Goal: Task Accomplishment & Management: Complete application form

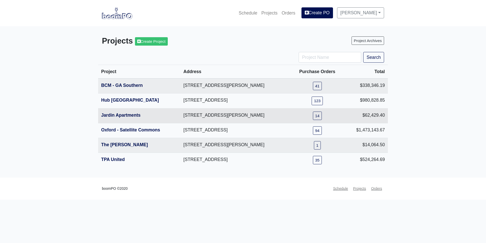
click at [121, 112] on th "Jardin Apartments" at bounding box center [139, 115] width 82 height 15
click at [121, 116] on link "Jardin Apartments" at bounding box center [120, 114] width 39 height 5
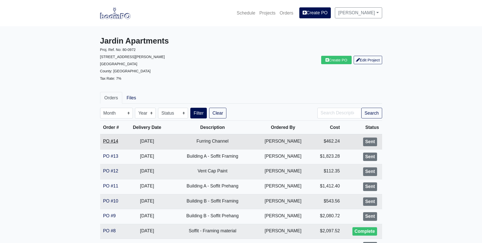
click at [110, 141] on link "PO #14" at bounding box center [110, 140] width 15 height 5
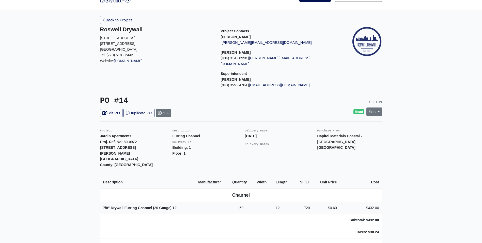
scroll to position [25, 0]
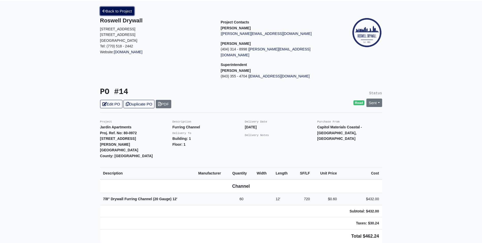
click at [115, 10] on link "Back to Project" at bounding box center [117, 11] width 34 height 8
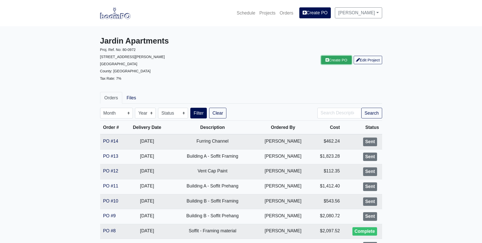
click at [331, 61] on link "Create PO" at bounding box center [336, 60] width 31 height 8
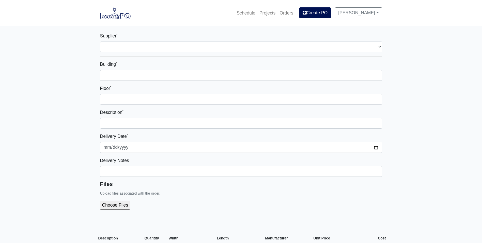
select select
click at [193, 41] on div "Supplier * Select one... Capitol Materials Coastal - Savannah, GA PPG Paint - M…" at bounding box center [241, 42] width 282 height 20
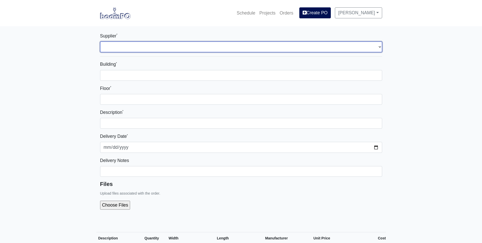
click at [194, 45] on select "Select one... Capitol Materials Coastal - Savannah, GA PPG Paint - Macon, GA PP…" at bounding box center [241, 46] width 282 height 11
select select "220"
click at [100, 41] on select "Select one... Capitol Materials Coastal - Savannah, GA PPG Paint - Macon, GA PP…" at bounding box center [241, 46] width 282 height 11
select select
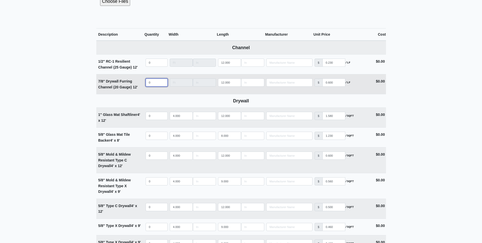
select select
click at [153, 83] on input "quantity" at bounding box center [157, 82] width 22 height 8
type input "2"
select select
type input "25"
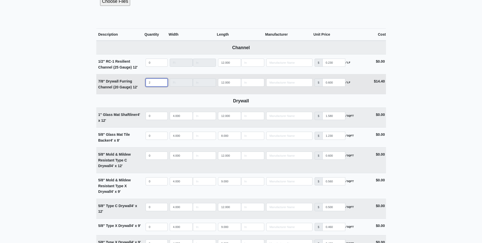
select select
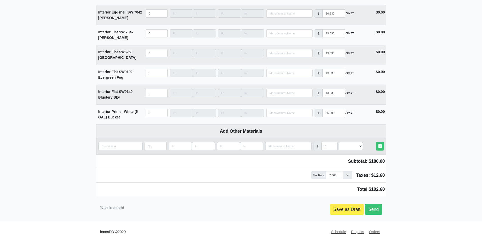
scroll to position [610, 0]
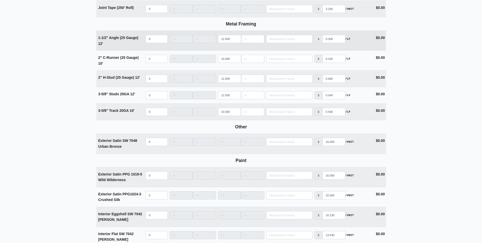
type input "25"
select select
click at [153, 42] on input "quantity" at bounding box center [157, 39] width 22 height 8
type input "2"
select select
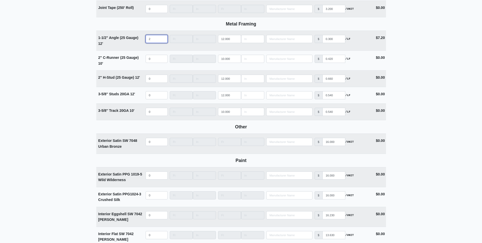
type input "20"
select select
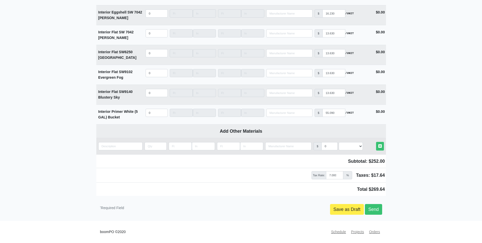
type input "20"
click at [130, 147] on input "quantity" at bounding box center [120, 146] width 44 height 8
type input "1"
select select
type input "1"
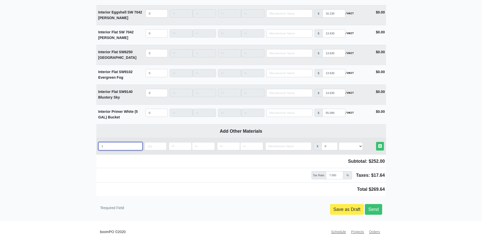
select select
type input "1 5"
select select
type input "1 5/"
select select
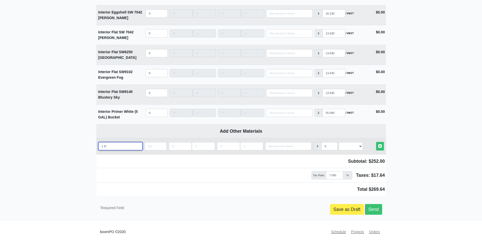
type input "1 5/8"
select select
type input "1 5/8'"
select select
type input "1 5/8''"
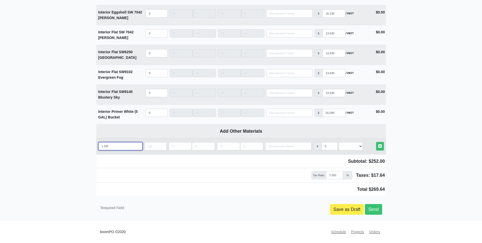
select select
type input "1 5/8''"
select select
type input "1 5/8'' s"
select select
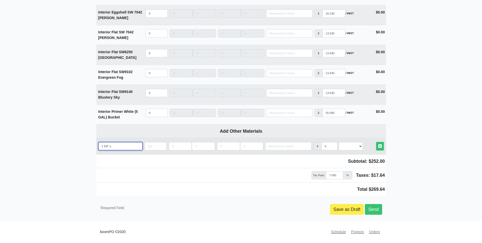
type input "1 5/8'' st"
select select
type input "1 5/8'' stu"
select select
type input "1 5/8'' stud"
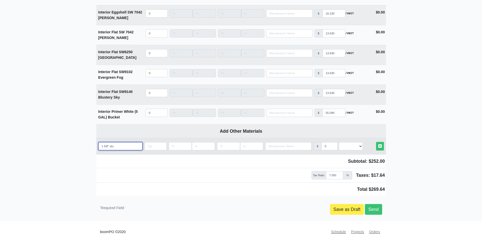
select select
type input "1 5/8'' studs"
select select
type input "1 5/8'' studs"
select select
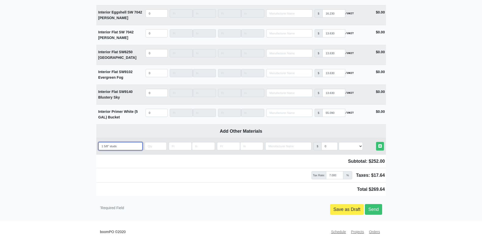
type input "1 5/8'' studs 2"
select select
type input "1 5/8'' studs 20"
select select
type input "1 5/8'' studs 20g"
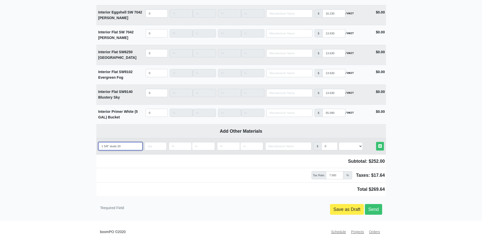
select select
type input "1 5/8'' studs 20"
select select
type input "1 5/8'' studs 20G"
select select
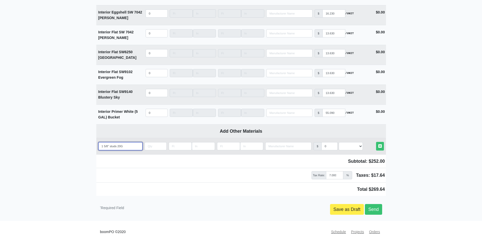
type input "1 5/8'' studs 20GA"
select select
type input "1 5/8'' studs 20GA"
type input "5"
select select
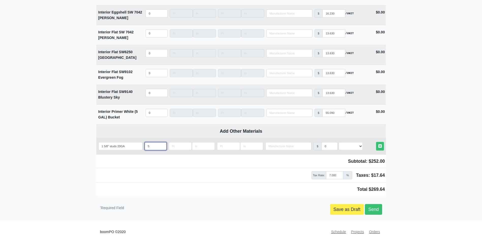
type input "50"
select select
type input "50"
type input "1"
select select
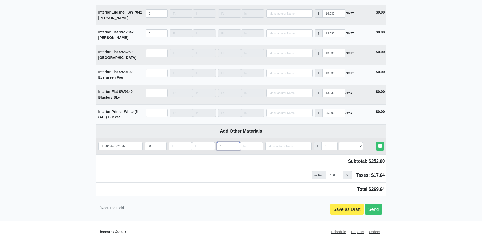
type input "12"
select select
type input "12"
select select
type input ".4"
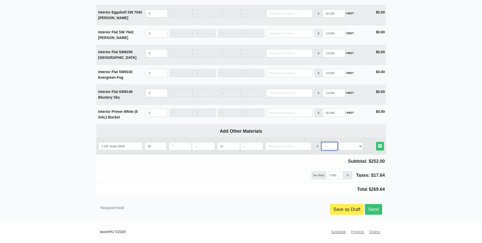
select select
type input ".4"
select select "1"
click at [376, 142] on link "Other Materials" at bounding box center [380, 146] width 8 height 8
select select
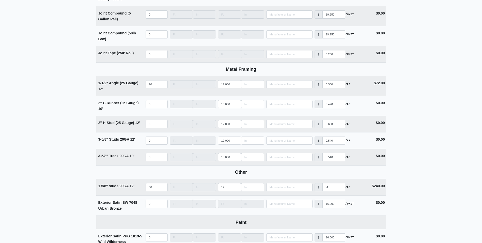
scroll to position [550, 0]
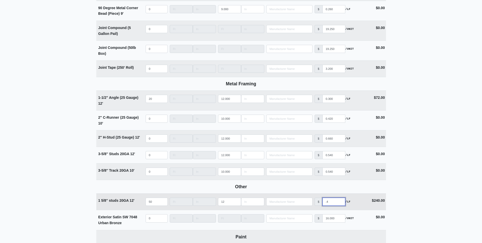
click at [332, 203] on input ".4" at bounding box center [334, 201] width 23 height 8
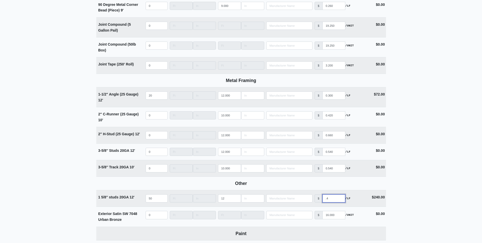
scroll to position [830, 0]
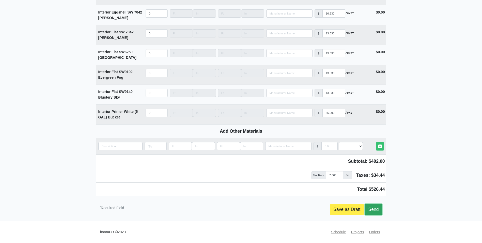
click at [378, 207] on link "Send" at bounding box center [373, 209] width 17 height 11
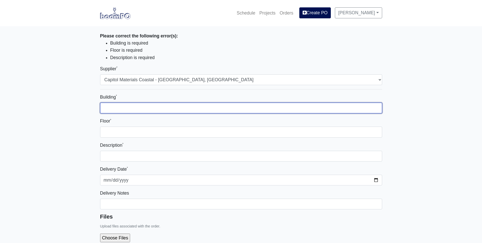
click at [136, 106] on input "Building *" at bounding box center [241, 107] width 282 height 11
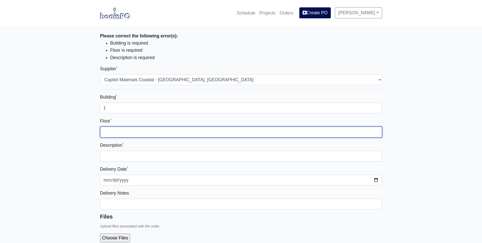
click at [249, 131] on input "Floor *" at bounding box center [241, 131] width 282 height 11
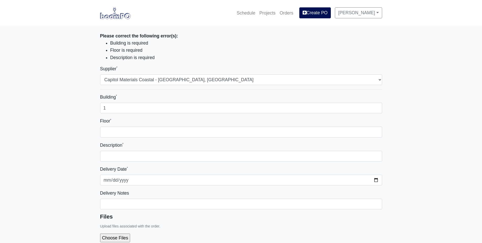
drag, startPoint x: 139, startPoint y: 102, endPoint x: 84, endPoint y: 104, distance: 54.7
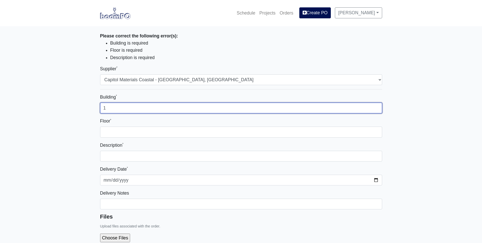
drag, startPoint x: 118, startPoint y: 106, endPoint x: 87, endPoint y: 107, distance: 30.3
type input "A"
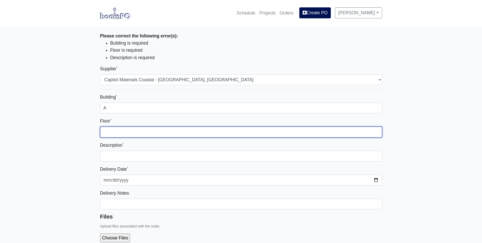
click at [107, 131] on input "Floor *" at bounding box center [241, 131] width 282 height 11
type input "1-3"
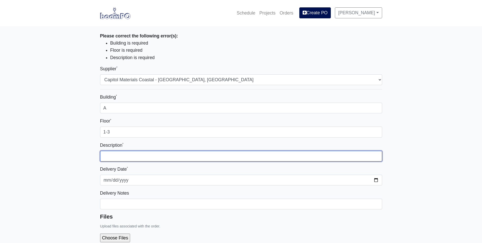
click at [204, 156] on input "text" at bounding box center [241, 155] width 282 height 11
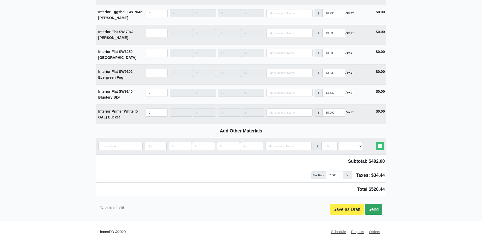
type input "Unit stack 01 Furring"
click at [380, 209] on link "Send" at bounding box center [373, 209] width 17 height 11
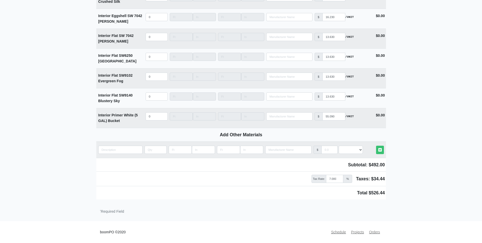
scroll to position [826, 0]
